Goal: Information Seeking & Learning: Learn about a topic

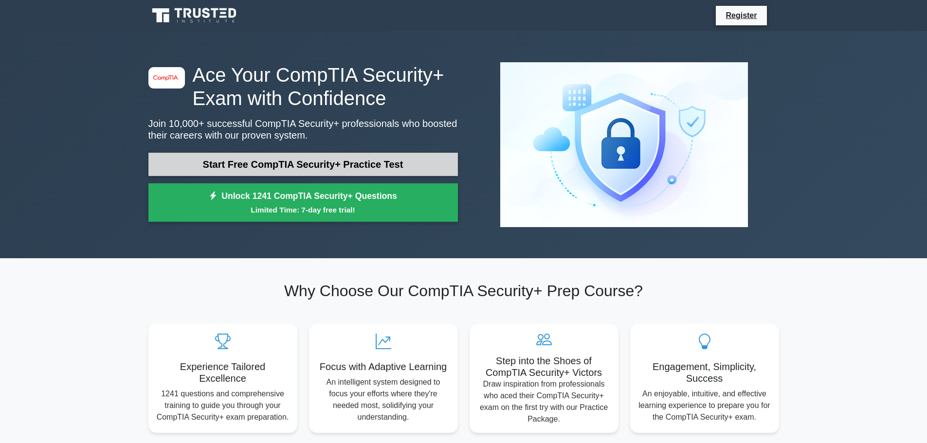
click at [315, 159] on link "Start Free CompTIA Security+ Practice Test" at bounding box center [303, 164] width 310 height 23
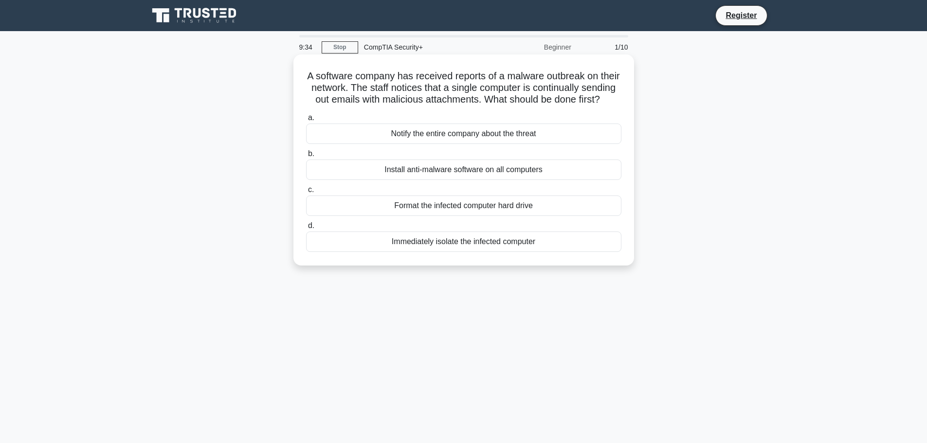
click at [428, 252] on div "Immediately isolate the infected computer" at bounding box center [463, 242] width 315 height 20
click at [306, 229] on input "d. Immediately isolate the infected computer" at bounding box center [306, 226] width 0 height 6
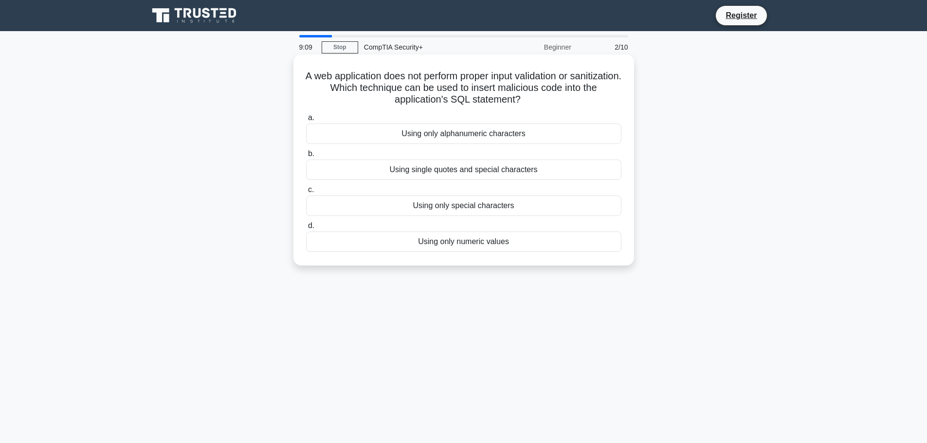
click at [388, 167] on div "Using single quotes and special characters" at bounding box center [463, 170] width 315 height 20
click at [306, 157] on input "b. Using single quotes and special characters" at bounding box center [306, 154] width 0 height 6
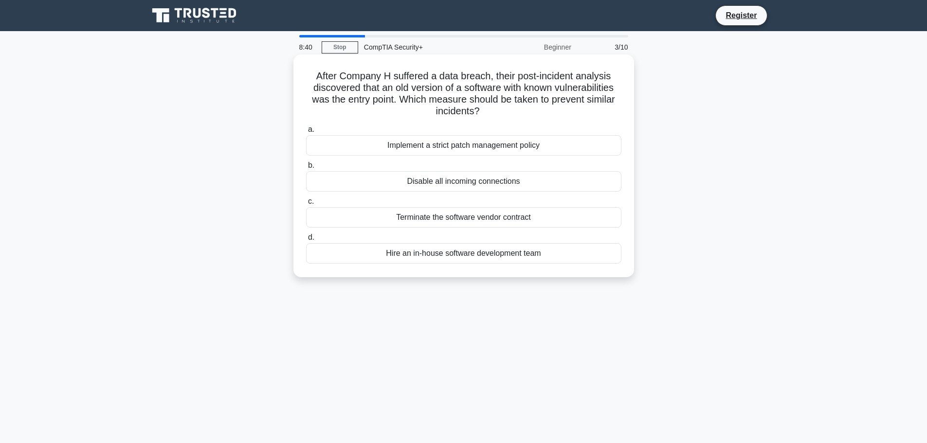
click at [515, 178] on div "Disable all incoming connections" at bounding box center [463, 181] width 315 height 20
click at [306, 169] on input "b. Disable all incoming connections" at bounding box center [306, 166] width 0 height 6
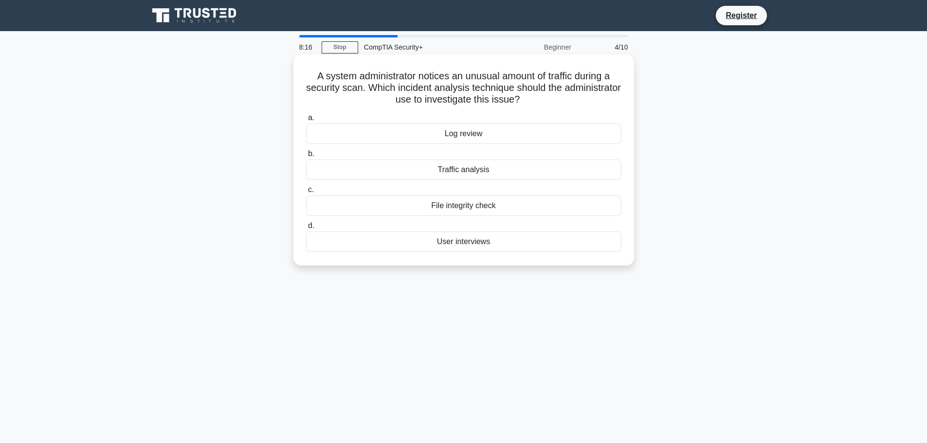
click at [478, 174] on div "Traffic analysis" at bounding box center [463, 170] width 315 height 20
click at [306, 157] on input "b. Traffic analysis" at bounding box center [306, 154] width 0 height 6
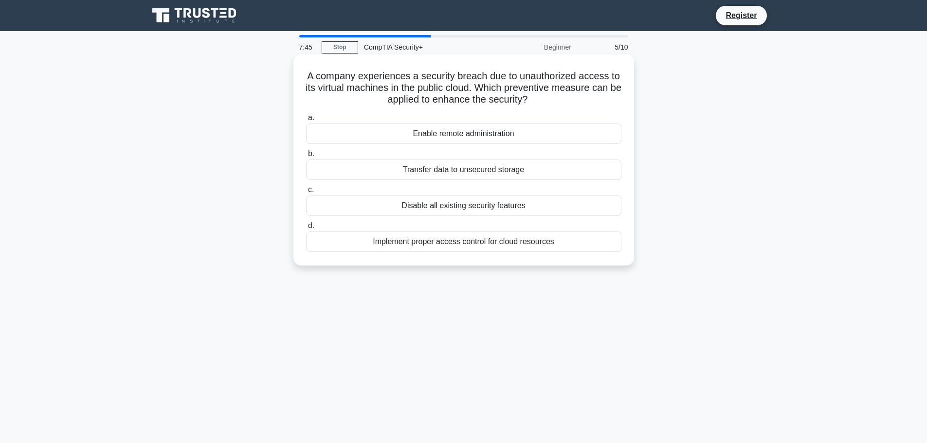
click at [454, 239] on div "Implement proper access control for cloud resources" at bounding box center [463, 242] width 315 height 20
click at [306, 229] on input "d. Implement proper access control for cloud resources" at bounding box center [306, 226] width 0 height 6
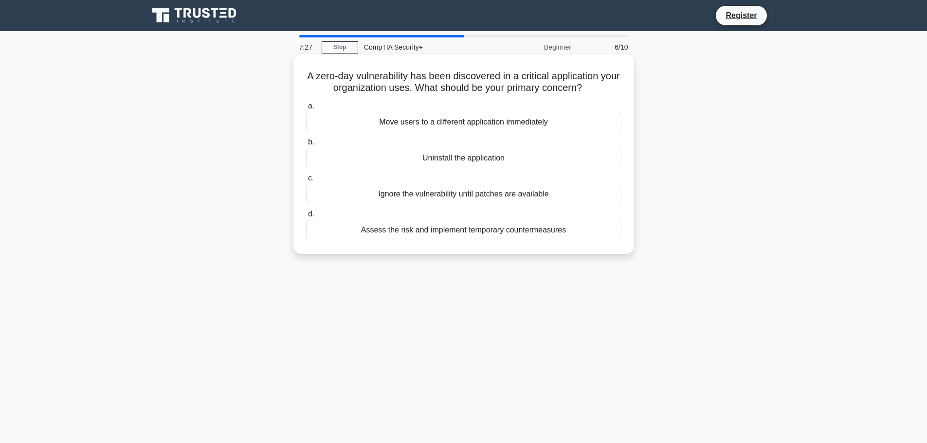
click at [432, 127] on div "Move users to a different application immediately" at bounding box center [463, 122] width 315 height 20
click at [306, 110] on input "a. Move users to a different application immediately" at bounding box center [306, 106] width 0 height 6
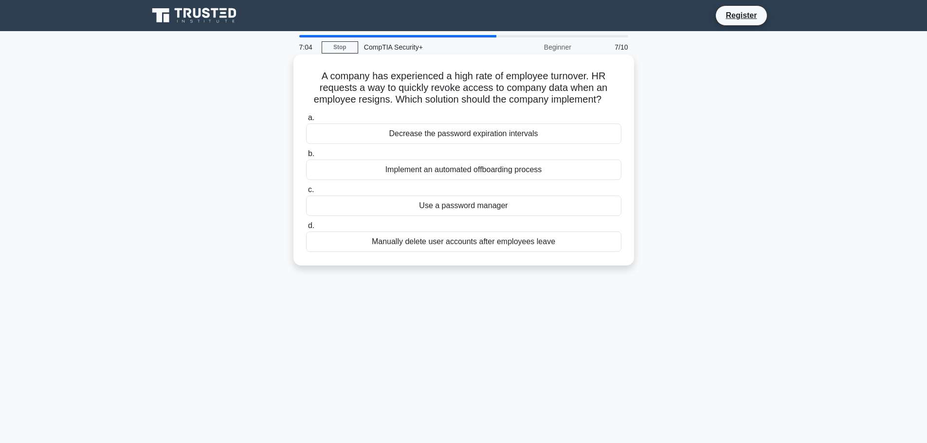
click at [438, 241] on div "Manually delete user accounts after employees leave" at bounding box center [463, 242] width 315 height 20
click at [306, 229] on input "d. Manually delete user accounts after employees leave" at bounding box center [306, 226] width 0 height 6
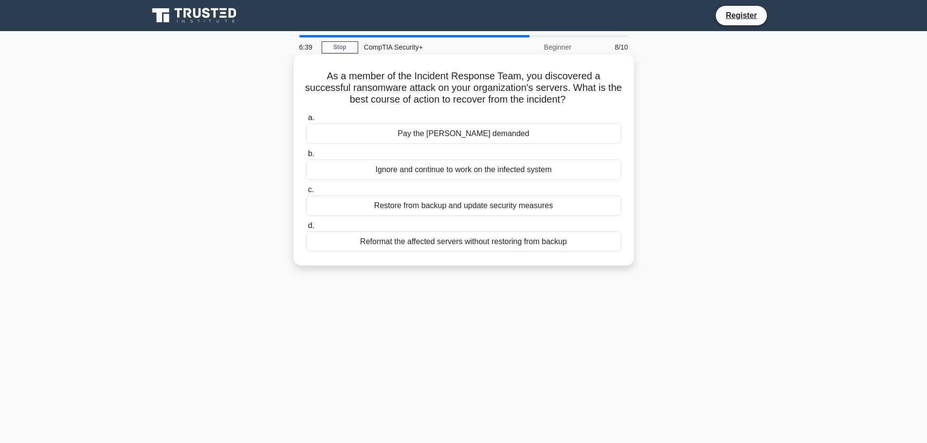
click at [425, 209] on div "Restore from backup and update security measures" at bounding box center [463, 206] width 315 height 20
click at [306, 193] on input "c. Restore from backup and update security measures" at bounding box center [306, 190] width 0 height 6
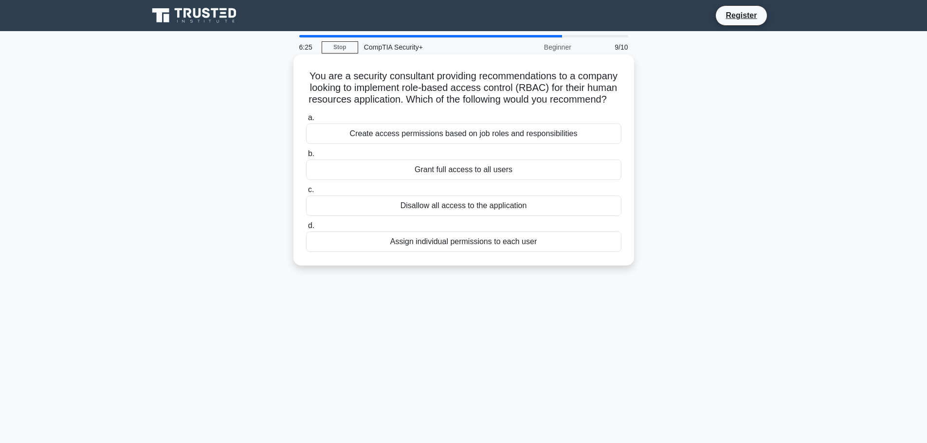
click at [421, 180] on div "Grant full access to all users" at bounding box center [463, 170] width 315 height 20
click at [306, 157] on input "b. Grant full access to all users" at bounding box center [306, 154] width 0 height 6
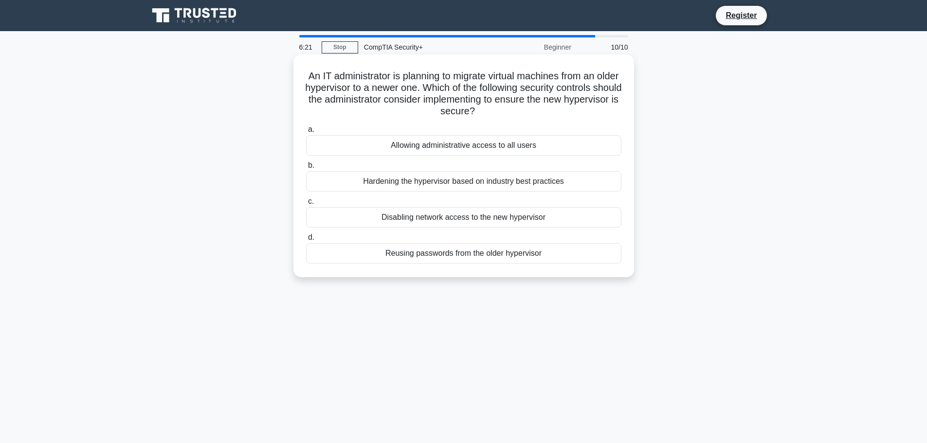
click at [467, 221] on div "Disabling network access to the new hypervisor" at bounding box center [463, 217] width 315 height 20
click at [306, 205] on input "c. Disabling network access to the new hypervisor" at bounding box center [306, 202] width 0 height 6
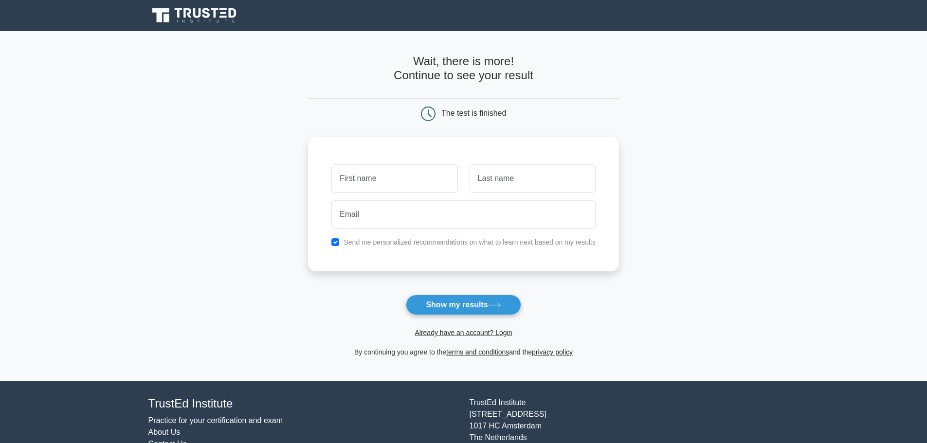
drag, startPoint x: 456, startPoint y: 262, endPoint x: 449, endPoint y: 294, distance: 32.4
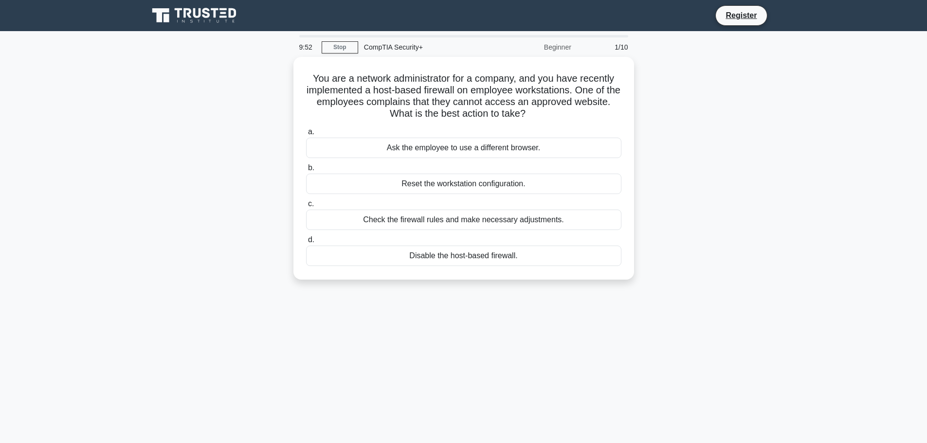
click at [339, 55] on div "9:52 Stop CompTIA Security+ Beginner 1/10" at bounding box center [464, 46] width 341 height 19
click at [342, 47] on link "Stop" at bounding box center [340, 47] width 37 height 12
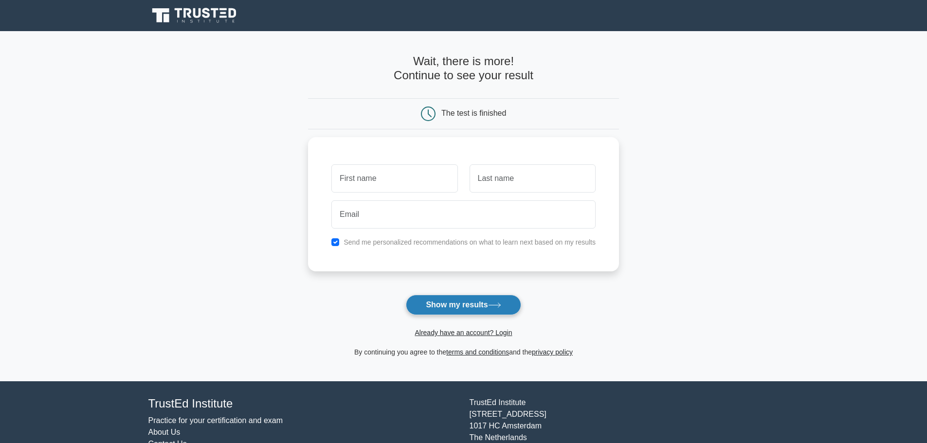
click at [486, 305] on button "Show my results" at bounding box center [463, 305] width 115 height 20
click at [394, 173] on input "text" at bounding box center [395, 176] width 126 height 28
